Goal: Register for event/course

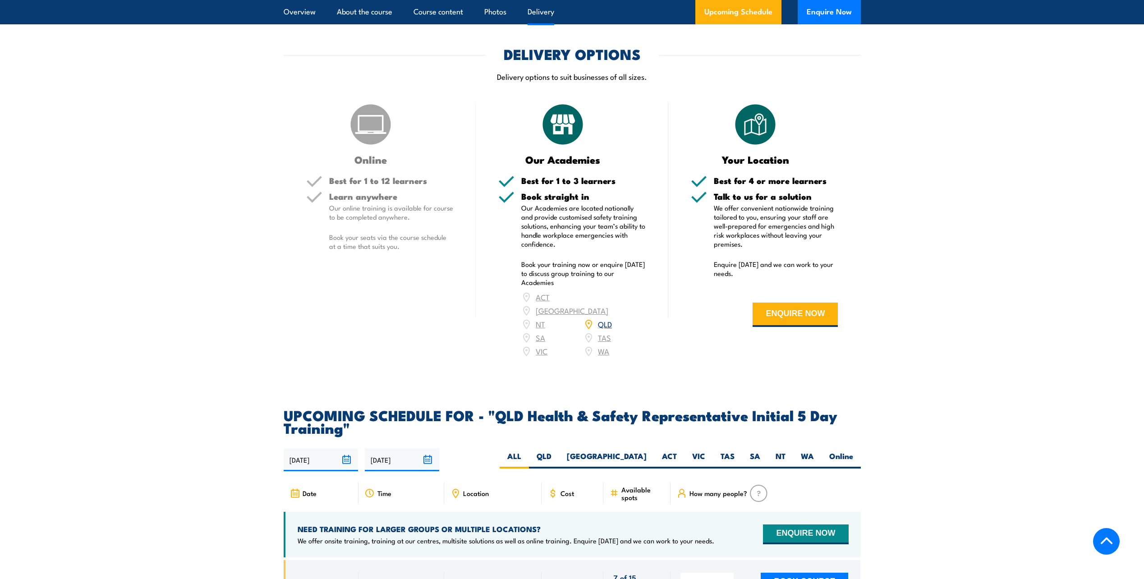
scroll to position [1263, 0]
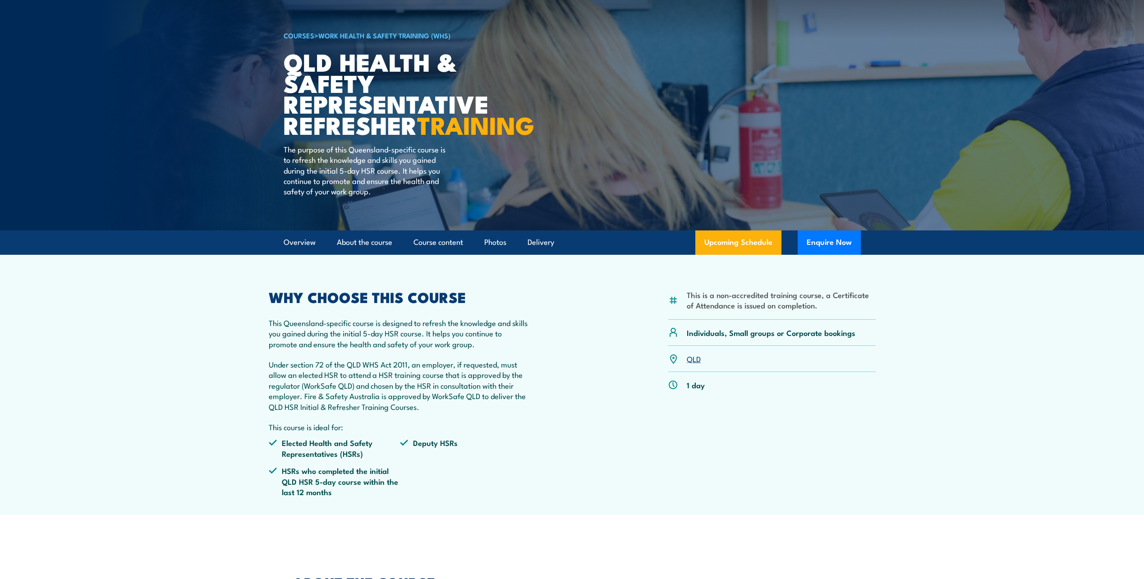
scroll to position [135, 0]
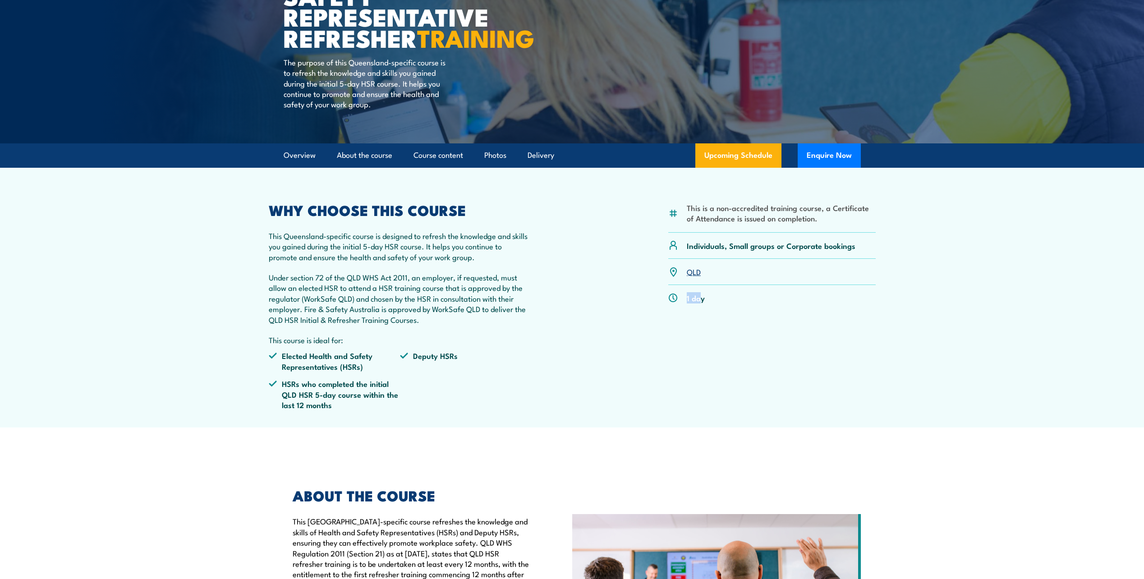
drag, startPoint x: 700, startPoint y: 317, endPoint x: 654, endPoint y: 318, distance: 45.6
click at [654, 318] on div "This is a non-accredited training course, a Certificate of Attendance is issued…" at bounding box center [572, 310] width 607 height 214
drag, startPoint x: 654, startPoint y: 318, endPoint x: 585, endPoint y: 354, distance: 78.1
click at [593, 356] on div "This is a non-accredited training course, a Certificate of Attendance is issued…" at bounding box center [572, 310] width 607 height 214
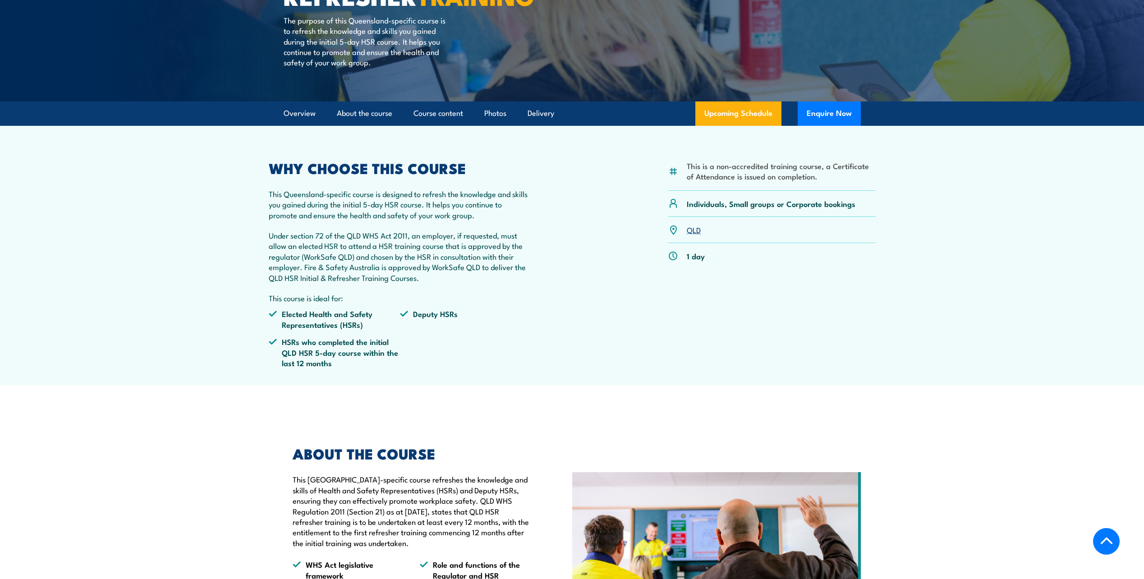
scroll to position [226, 0]
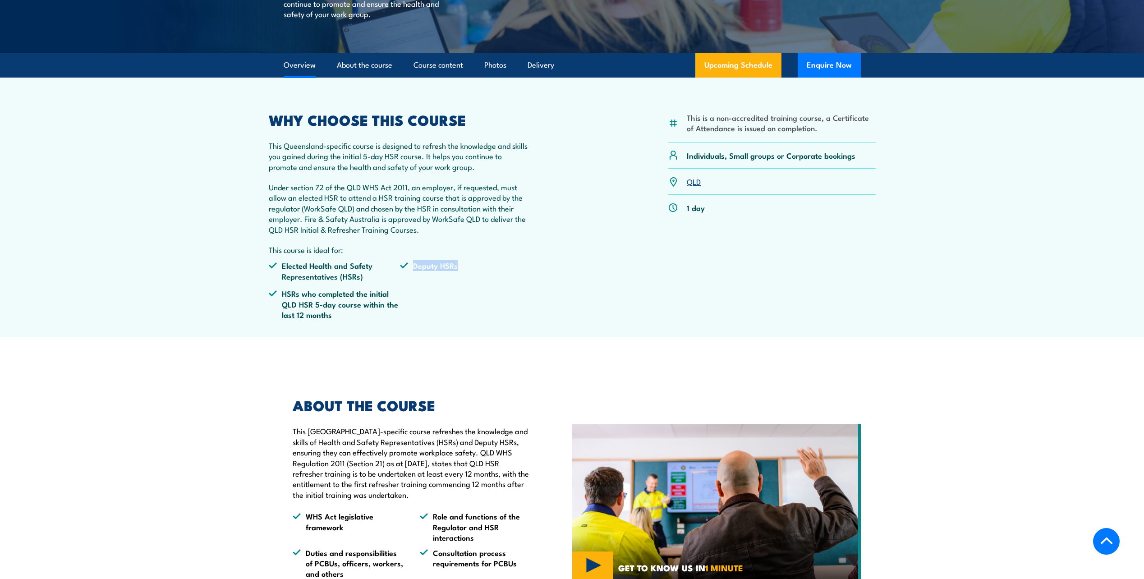
drag, startPoint x: 468, startPoint y: 293, endPoint x: 475, endPoint y: 295, distance: 6.9
click at [475, 281] on li "Deputy HSRs" at bounding box center [466, 270] width 132 height 21
drag, startPoint x: 475, startPoint y: 295, endPoint x: 409, endPoint y: 331, distance: 75.7
click at [480, 321] on ul "Elected Health and Safety Representatives (HSRs) Deputy [PERSON_NAME] who compl…" at bounding box center [400, 293] width 263 height 66
drag, startPoint x: 271, startPoint y: 286, endPoint x: 399, endPoint y: 306, distance: 129.3
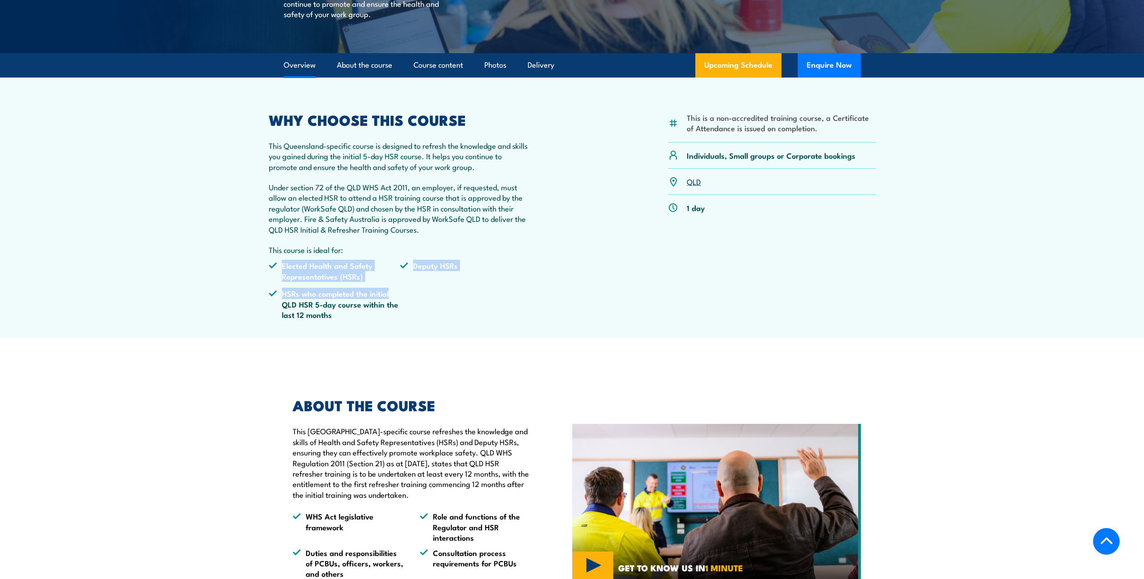
click at [399, 306] on ul "Elected Health and Safety Representatives (HSRs) Deputy [PERSON_NAME] who compl…" at bounding box center [400, 293] width 263 height 66
drag, startPoint x: 399, startPoint y: 306, endPoint x: 473, endPoint y: 321, distance: 75.9
click at [473, 318] on ul "Elected Health and Safety Representatives (HSRs) Deputy [PERSON_NAME] who compl…" at bounding box center [400, 293] width 263 height 66
drag, startPoint x: 303, startPoint y: 331, endPoint x: 379, endPoint y: 331, distance: 75.8
click at [379, 320] on li "HSRs who completed the initial QLD HSR 5-day course within the last 12 months" at bounding box center [335, 304] width 132 height 32
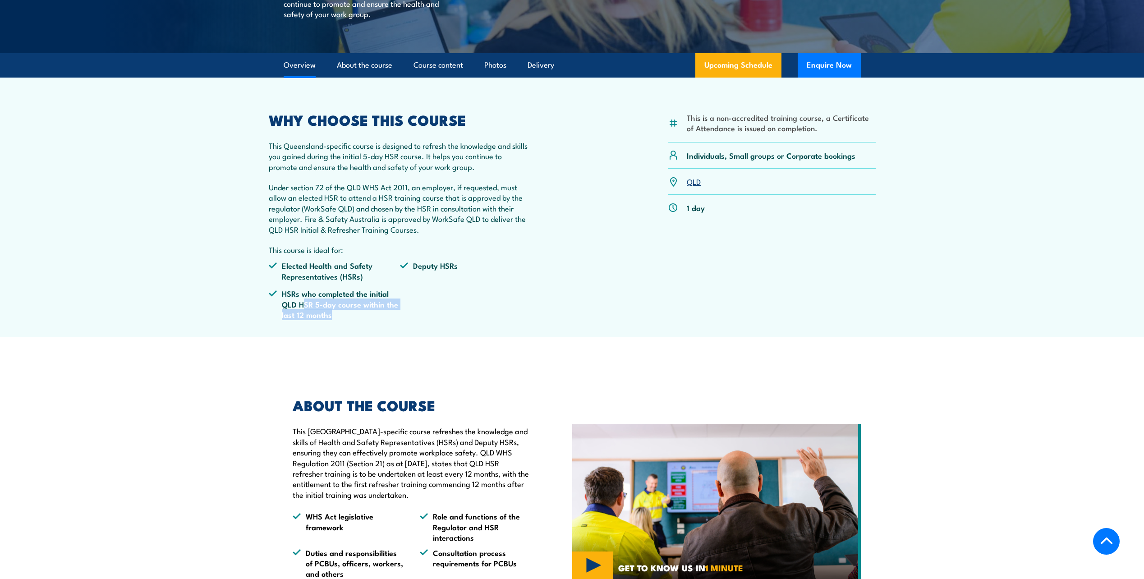
drag, startPoint x: 379, startPoint y: 331, endPoint x: 383, endPoint y: 347, distance: 17.3
click at [383, 327] on ul "Elected Health and Safety Representatives (HSRs) Deputy [PERSON_NAME] who compl…" at bounding box center [400, 293] width 263 height 66
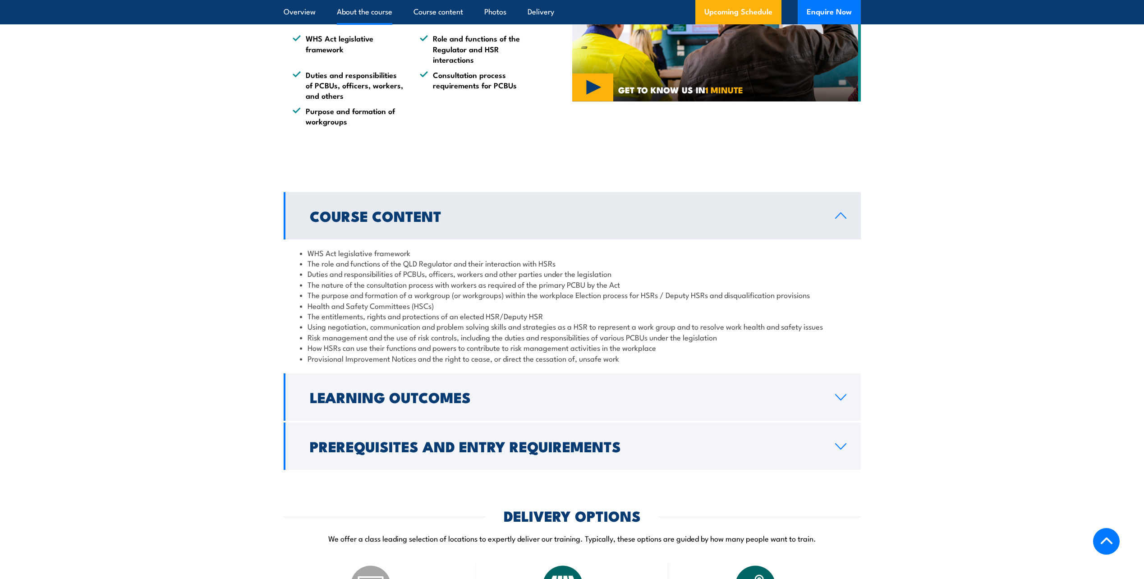
scroll to position [722, 0]
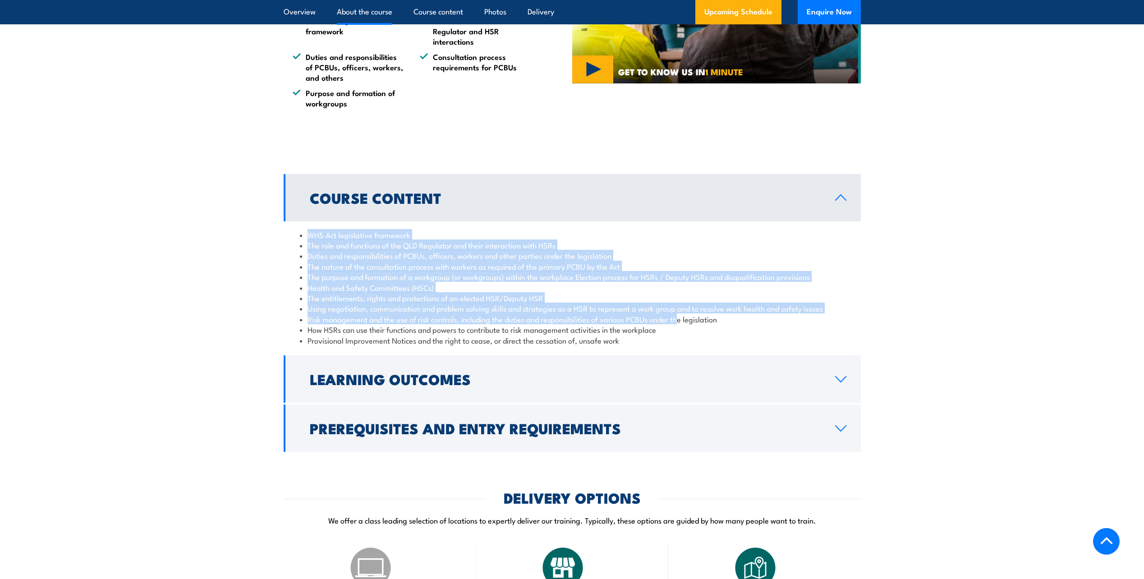
drag, startPoint x: 331, startPoint y: 263, endPoint x: 690, endPoint y: 339, distance: 367.4
click at [690, 339] on ul "WHS Act legislative framework The role and functions of the QLD Regulator and t…" at bounding box center [572, 288] width 545 height 116
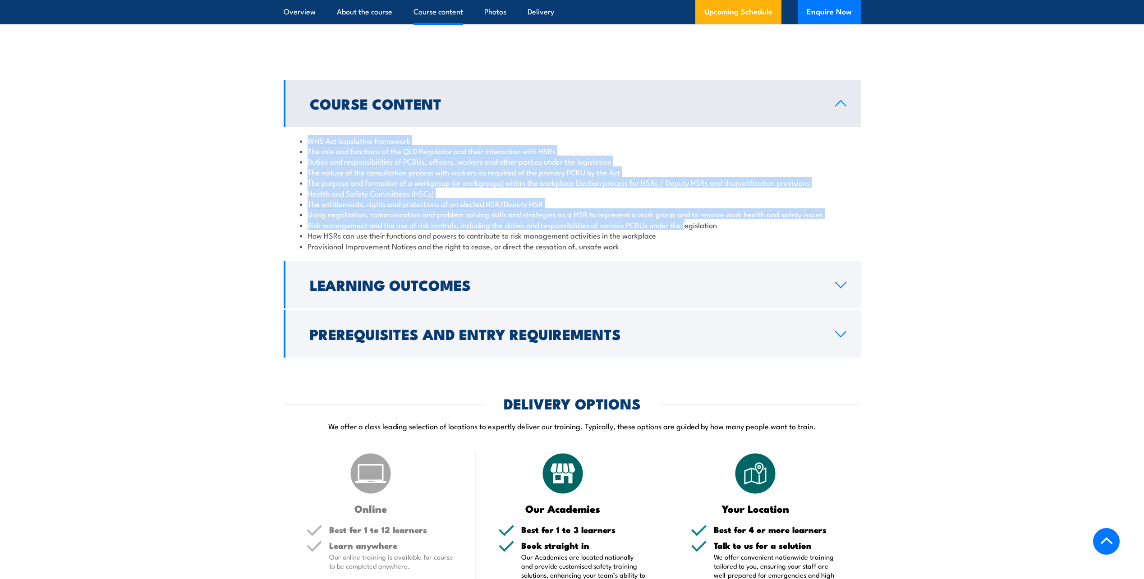
scroll to position [902, 0]
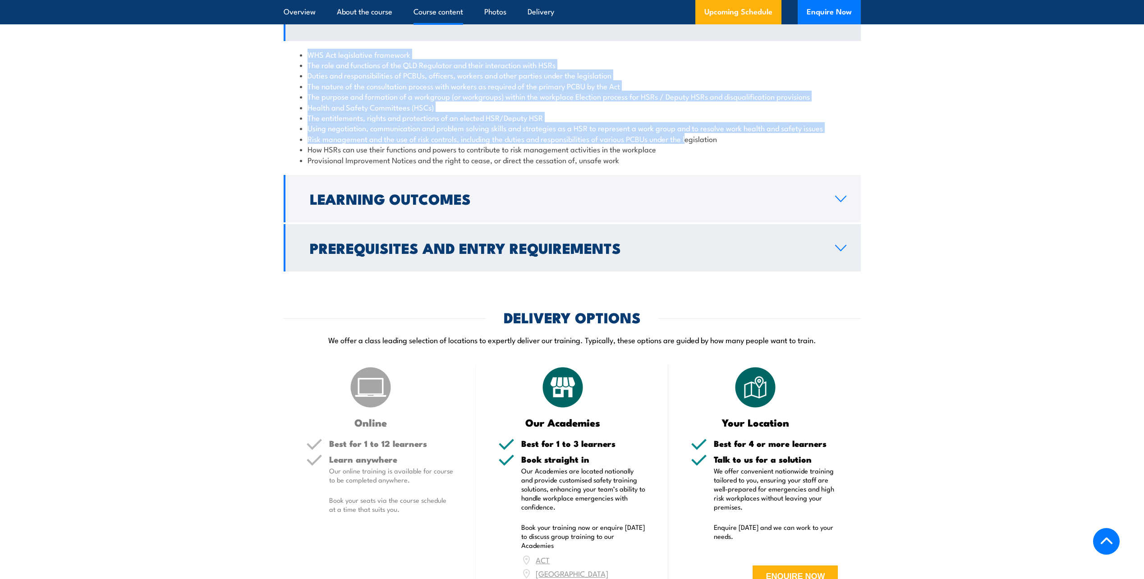
click at [563, 254] on h2 "Prerequisites and Entry Requirements" at bounding box center [565, 247] width 511 height 13
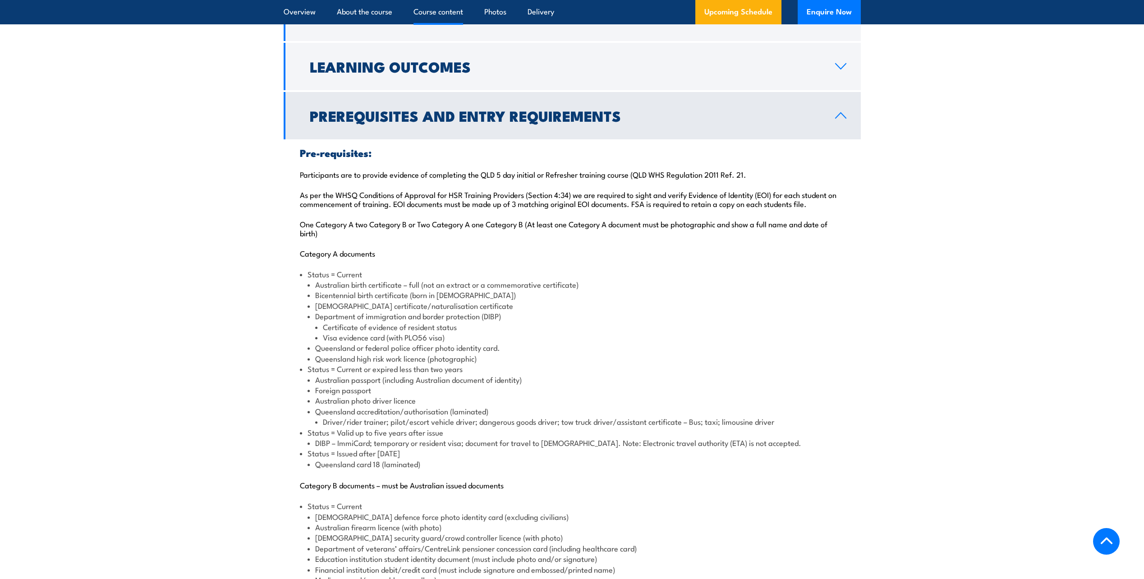
click at [663, 139] on link "Prerequisites and Entry Requirements" at bounding box center [572, 115] width 577 height 47
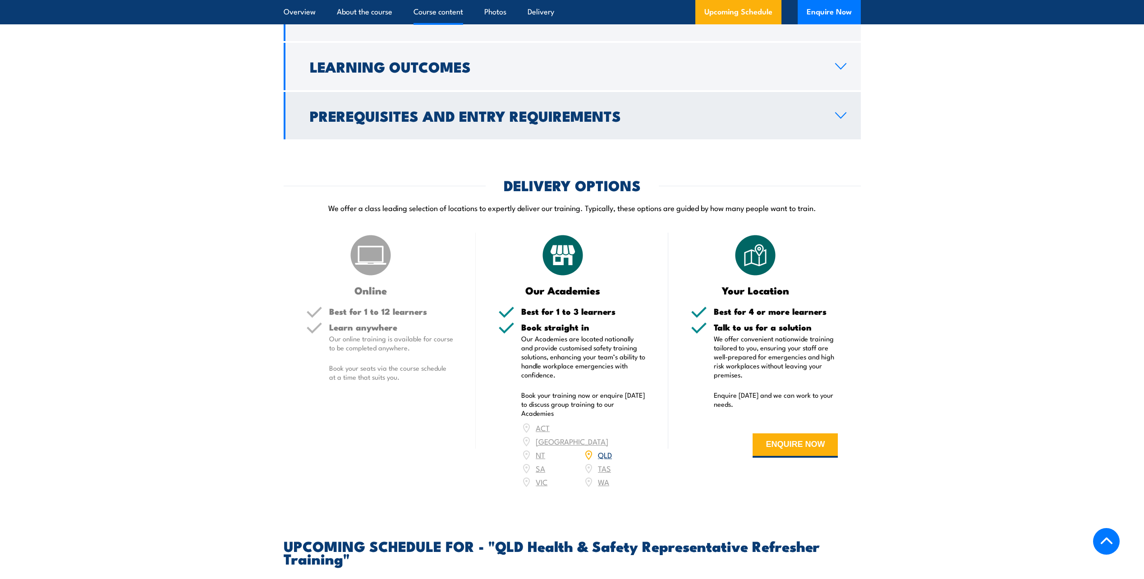
click at [512, 139] on link "Prerequisites and Entry Requirements" at bounding box center [572, 115] width 577 height 47
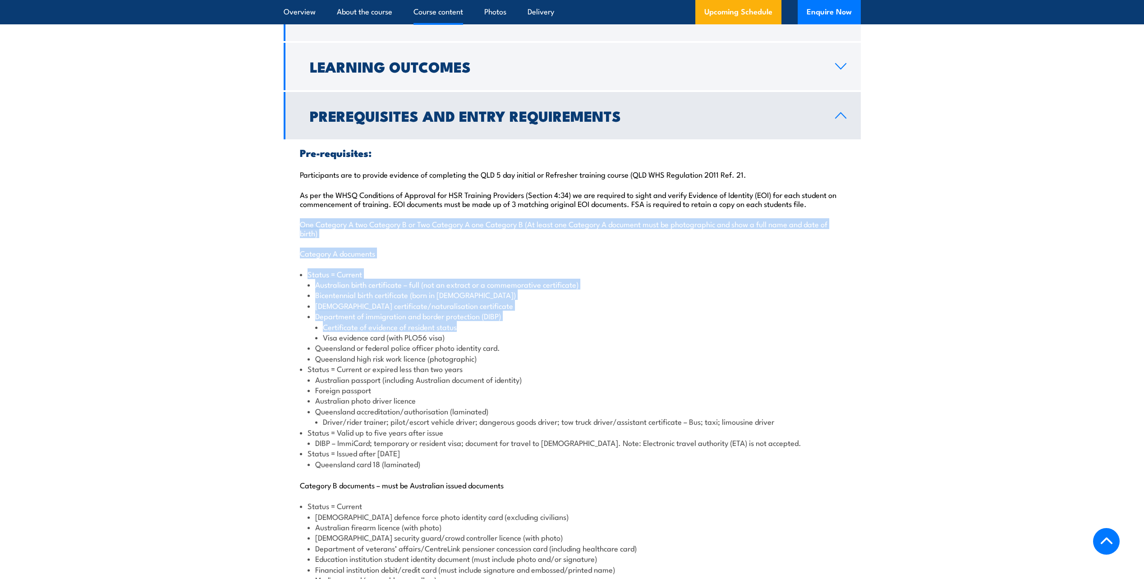
drag, startPoint x: 318, startPoint y: 249, endPoint x: 461, endPoint y: 358, distance: 180.6
click at [461, 358] on div "Pre-requisites: Participants are to provide evidence of completing the QLD 5 da…" at bounding box center [572, 406] width 577 height 535
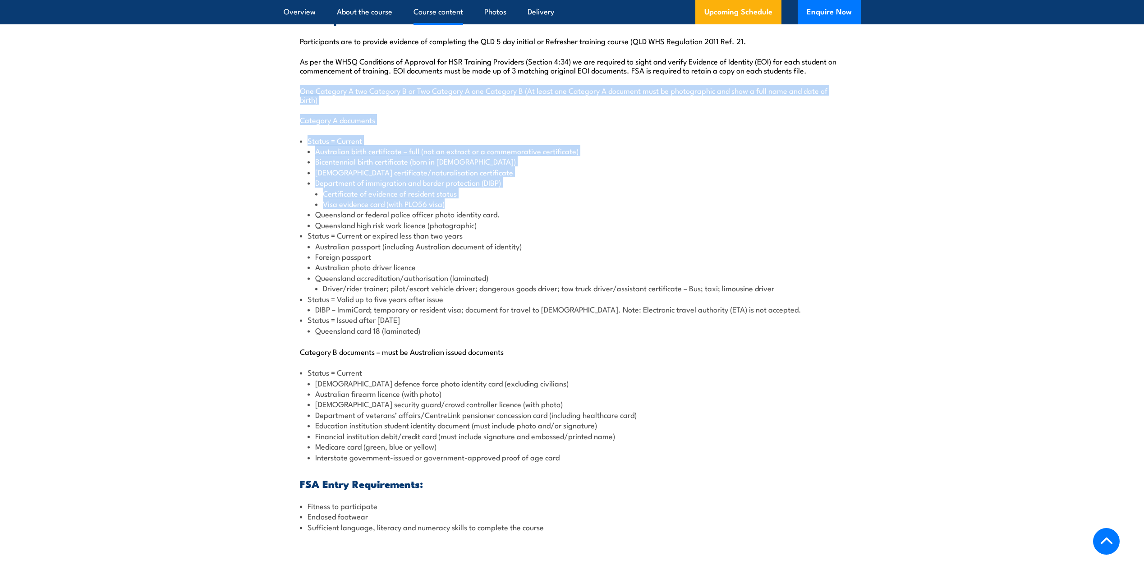
scroll to position [1128, 0]
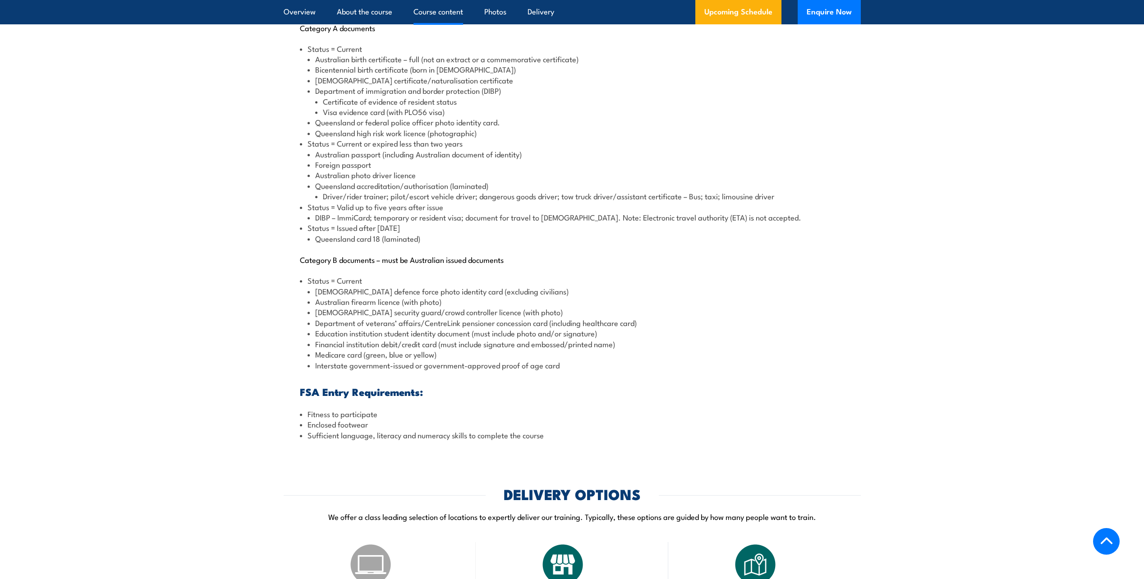
click at [497, 360] on li "Medicare card (green, blue or yellow)" at bounding box center [576, 354] width 537 height 10
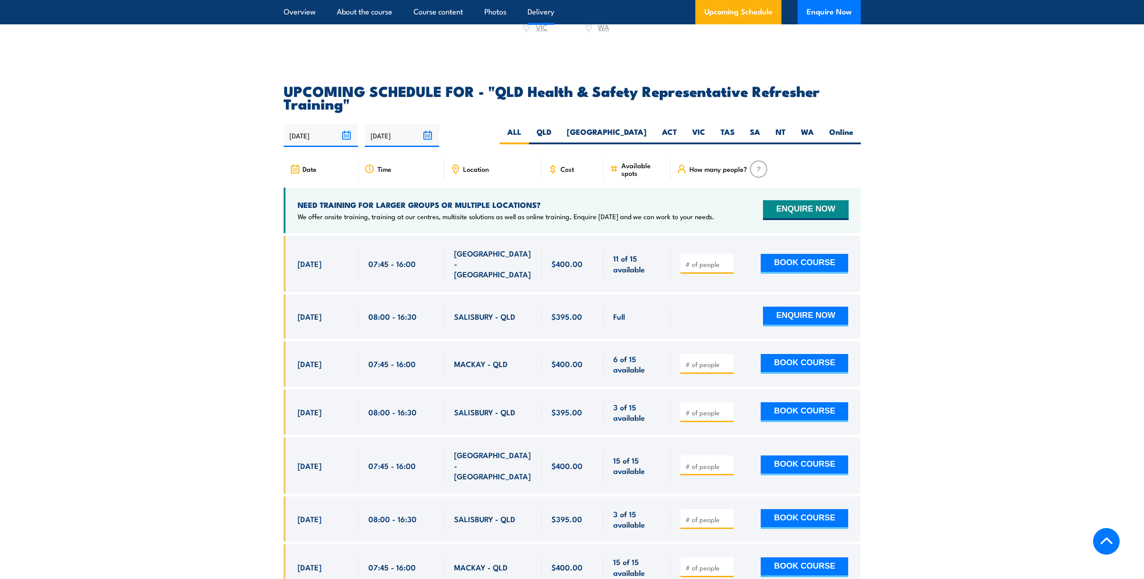
scroll to position [1895, 0]
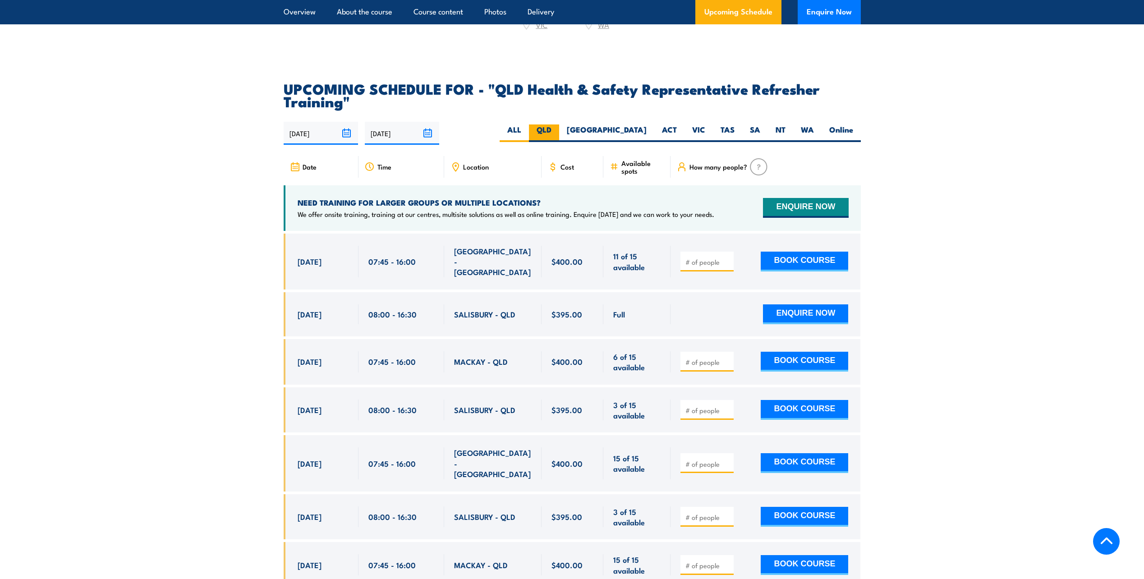
click at [559, 134] on label "QLD" at bounding box center [544, 133] width 30 height 18
click at [558, 130] on input "QLD" at bounding box center [555, 127] width 6 height 6
radio input "true"
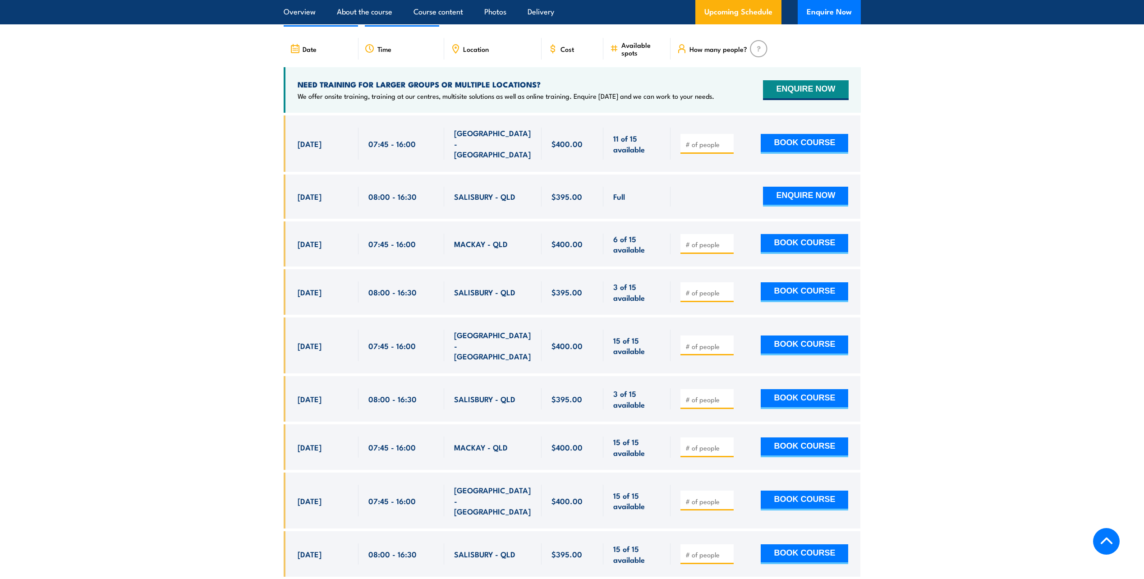
scroll to position [1672, 0]
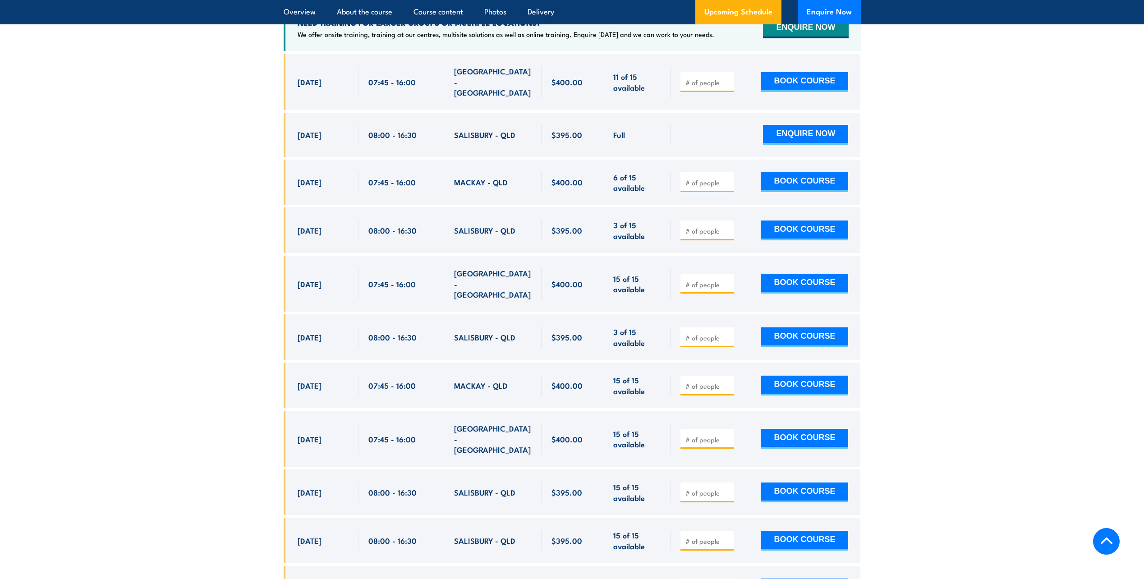
click at [474, 332] on span "SALISBURY - QLD" at bounding box center [484, 337] width 61 height 10
copy span "SALISBURY"
click at [216, 227] on section "UPCOMING SCHEDULE FOR - "QLD Health & Safety Representative Refresher Training"…" at bounding box center [572, 394] width 1144 height 985
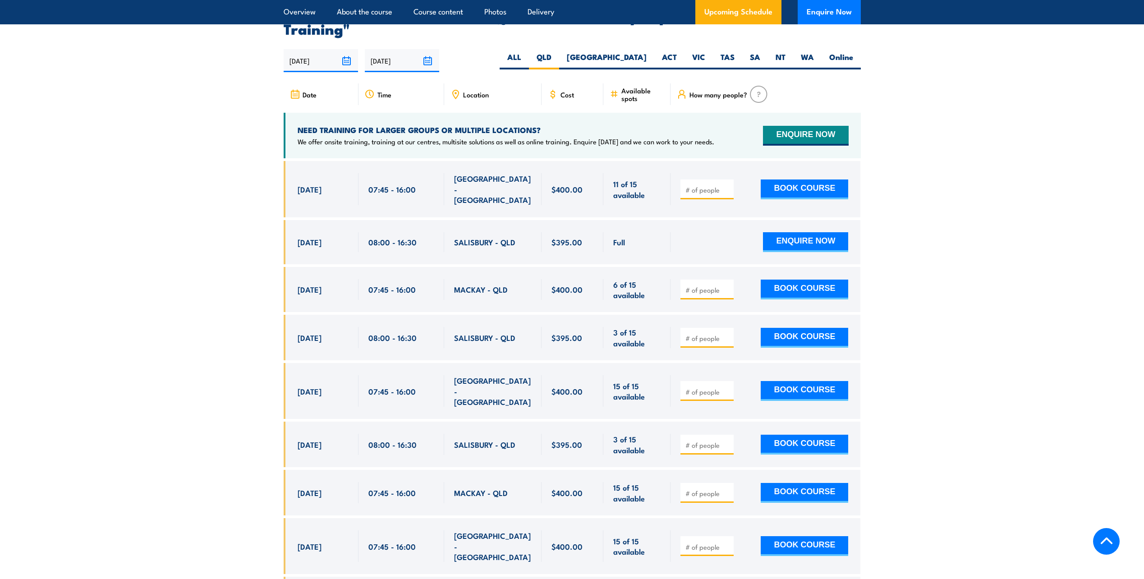
scroll to position [1582, 0]
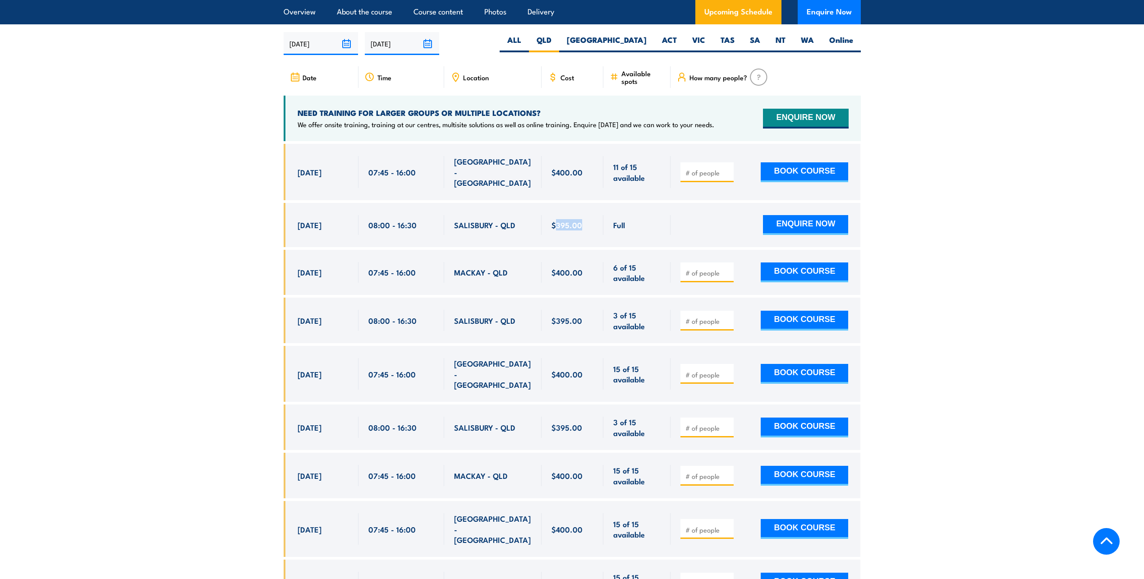
drag, startPoint x: 576, startPoint y: 223, endPoint x: 555, endPoint y: 221, distance: 20.4
click at [555, 221] on div "$395.00" at bounding box center [573, 225] width 42 height 20
drag, startPoint x: 555, startPoint y: 221, endPoint x: 574, endPoint y: 233, distance: 22.3
click at [574, 233] on div "$395.00" at bounding box center [573, 225] width 62 height 44
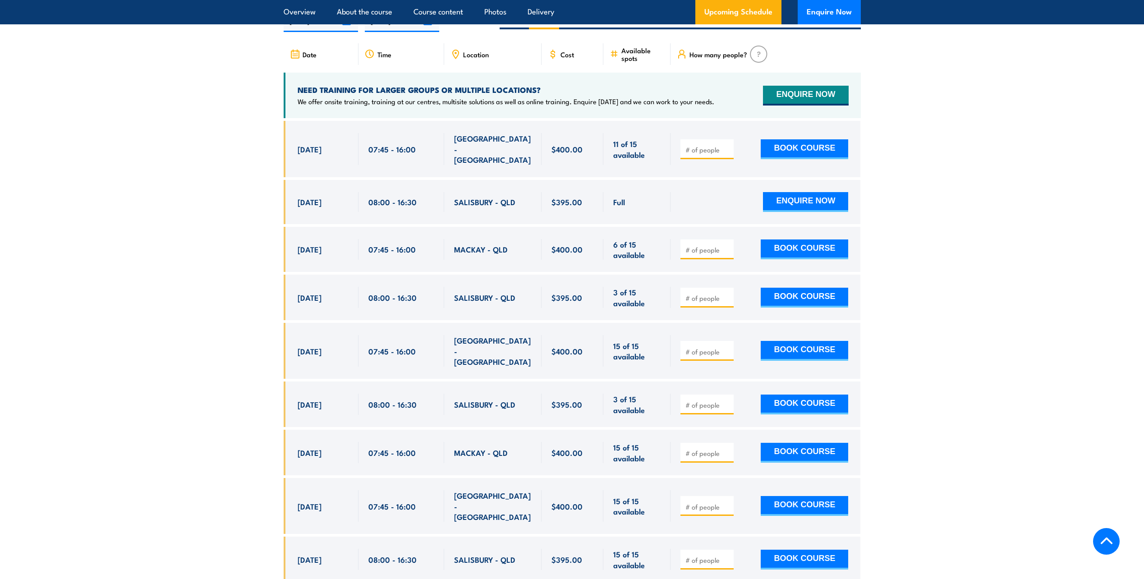
scroll to position [1627, 0]
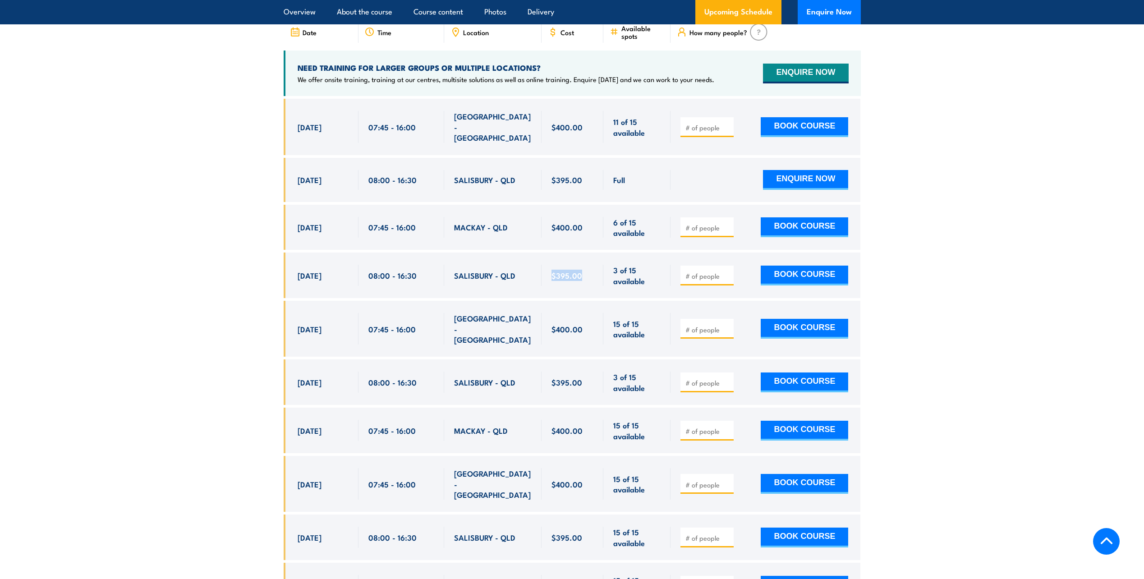
drag, startPoint x: 576, startPoint y: 275, endPoint x: 546, endPoint y: 274, distance: 29.8
click at [546, 274] on div "$395.00" at bounding box center [573, 276] width 62 height 46
drag, startPoint x: 546, startPoint y: 274, endPoint x: 583, endPoint y: 282, distance: 37.9
click at [580, 282] on div "$395.00" at bounding box center [573, 275] width 42 height 21
drag, startPoint x: 363, startPoint y: 269, endPoint x: 425, endPoint y: 272, distance: 62.7
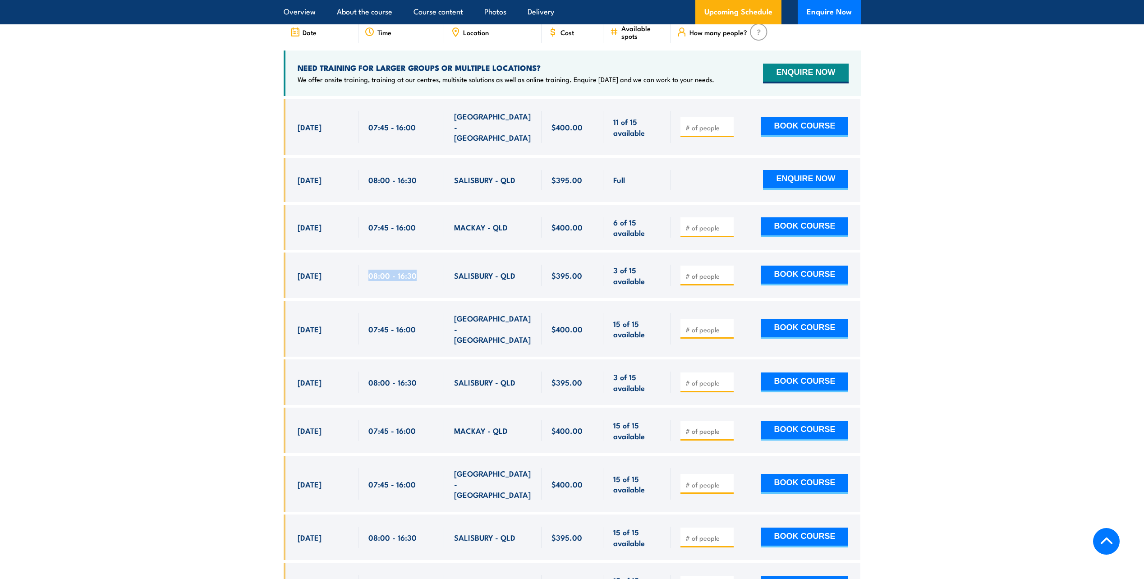
click at [425, 272] on div "08:00 - 16:30" at bounding box center [402, 276] width 86 height 46
drag, startPoint x: 425, startPoint y: 272, endPoint x: 414, endPoint y: 283, distance: 16.3
click at [416, 281] on div "08:00 - 16:30" at bounding box center [402, 275] width 66 height 21
drag, startPoint x: 303, startPoint y: 272, endPoint x: 682, endPoint y: 276, distance: 378.9
click at [682, 276] on div "[DATE] 08:00 - 08:00" at bounding box center [572, 276] width 577 height 46
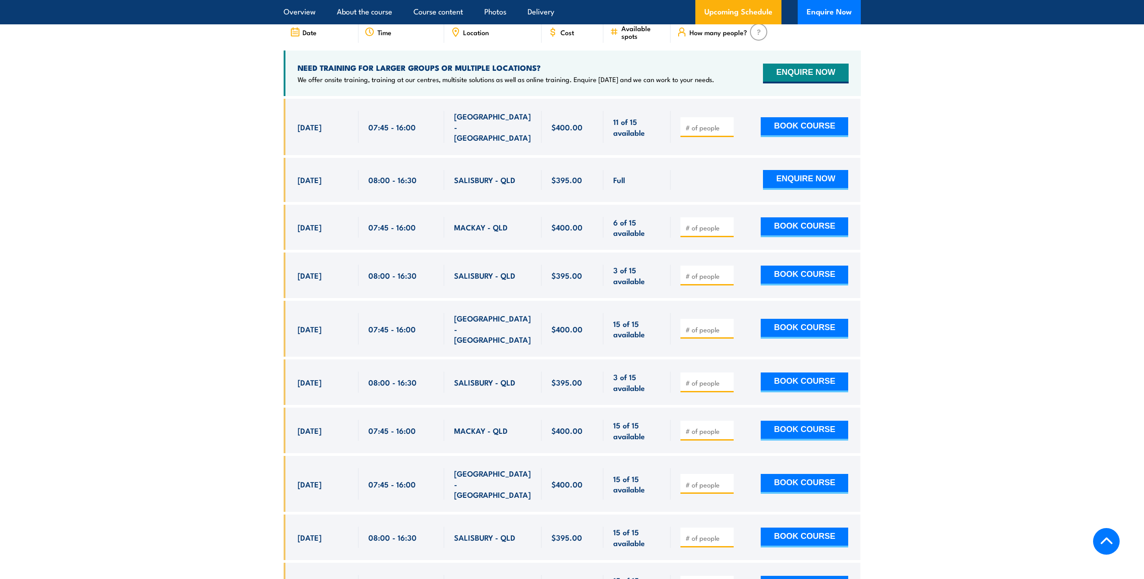
drag, startPoint x: 682, startPoint y: 276, endPoint x: 646, endPoint y: 285, distance: 36.3
click at [646, 285] on div "3 of 15 available" at bounding box center [637, 276] width 67 height 46
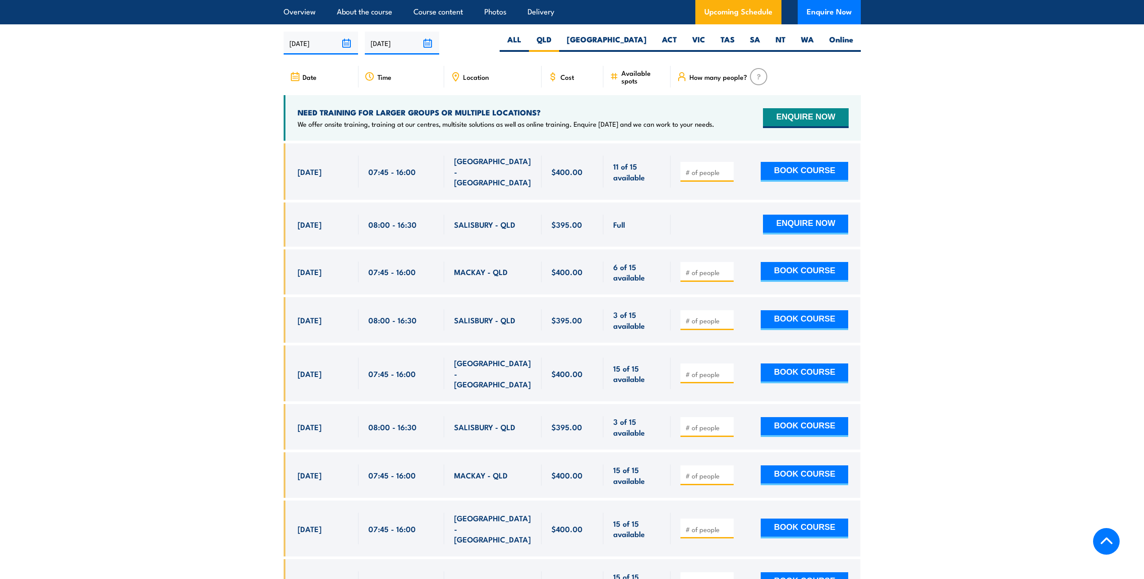
scroll to position [1582, 0]
click at [485, 81] on span "Location" at bounding box center [476, 78] width 26 height 8
click at [500, 96] on div "Date Time Location Cost" at bounding box center [572, 80] width 577 height 29
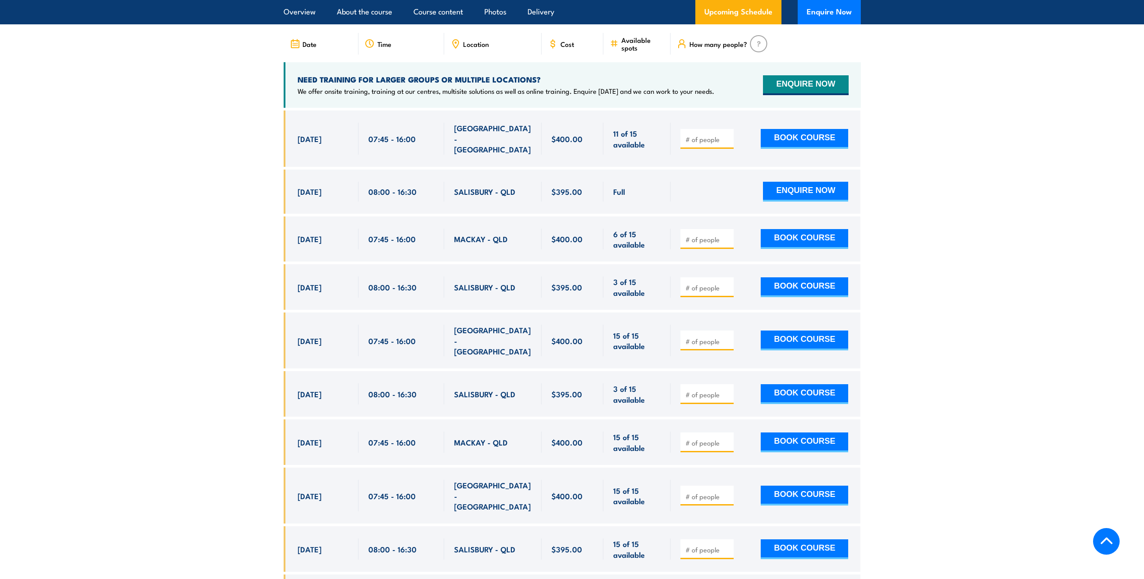
scroll to position [1672, 0]
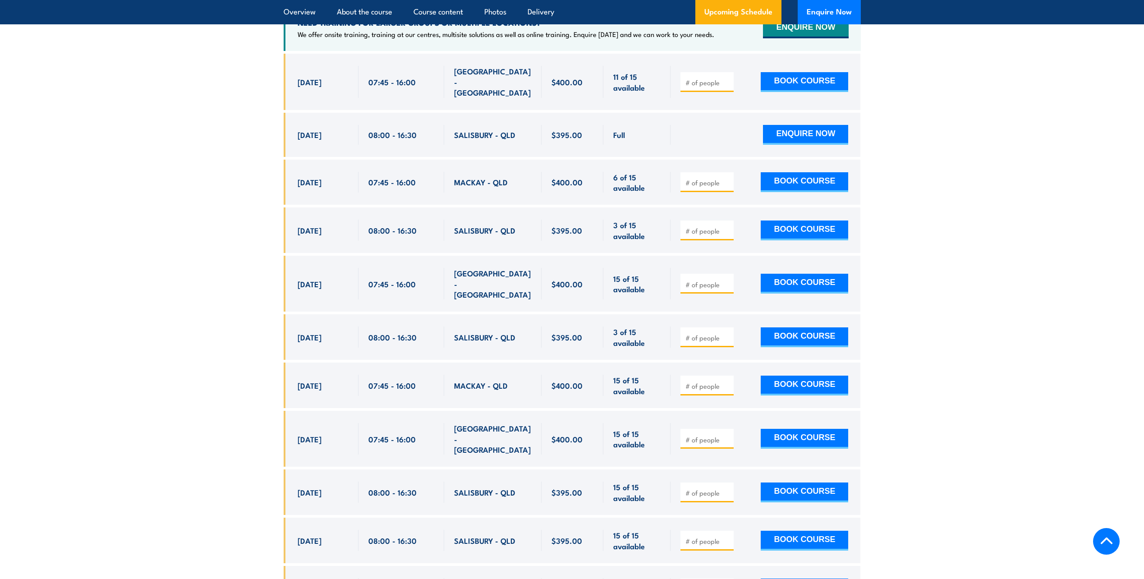
drag, startPoint x: 293, startPoint y: 231, endPoint x: 539, endPoint y: 228, distance: 246.3
click at [539, 228] on div "[DATE] 08:00 - 08:00" at bounding box center [572, 230] width 577 height 46
drag, startPoint x: 539, startPoint y: 228, endPoint x: 485, endPoint y: 234, distance: 54.4
click at [503, 235] on div "SALISBURY - QLD" at bounding box center [493, 230] width 78 height 21
